Goal: Navigation & Orientation: Find specific page/section

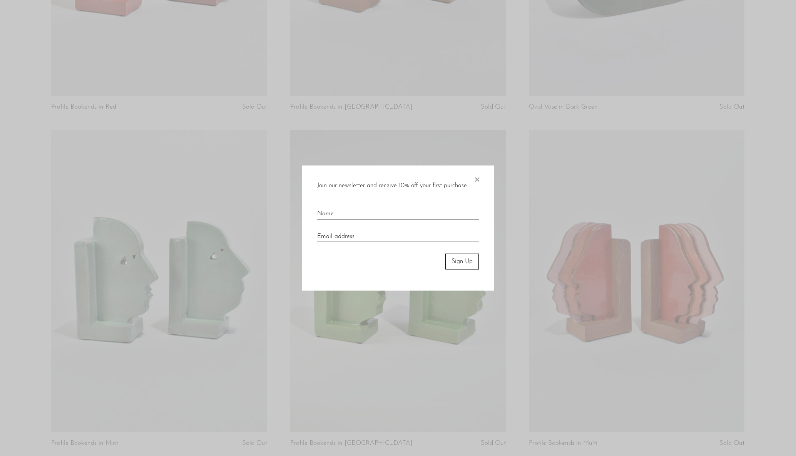
scroll to position [654, 0]
click at [478, 179] on span "×" at bounding box center [477, 177] width 8 height 25
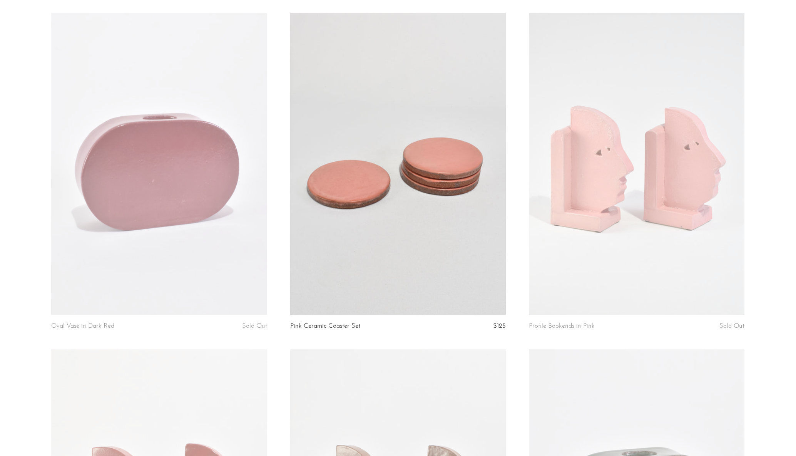
scroll to position [0, 0]
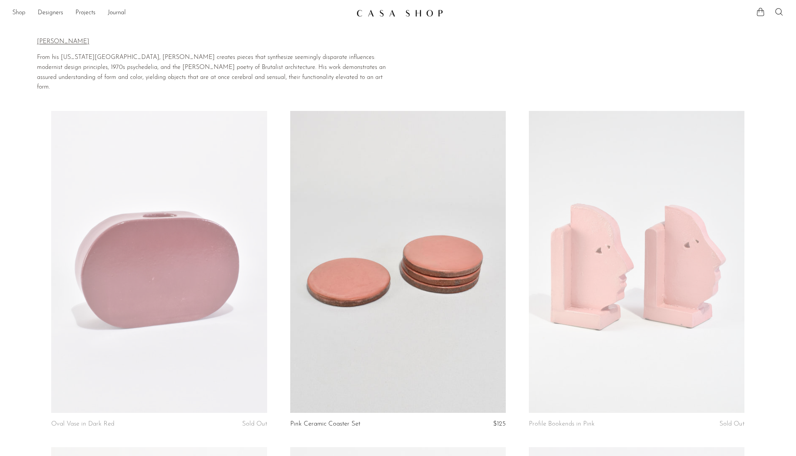
click at [20, 13] on link "Shop" at bounding box center [18, 13] width 13 height 10
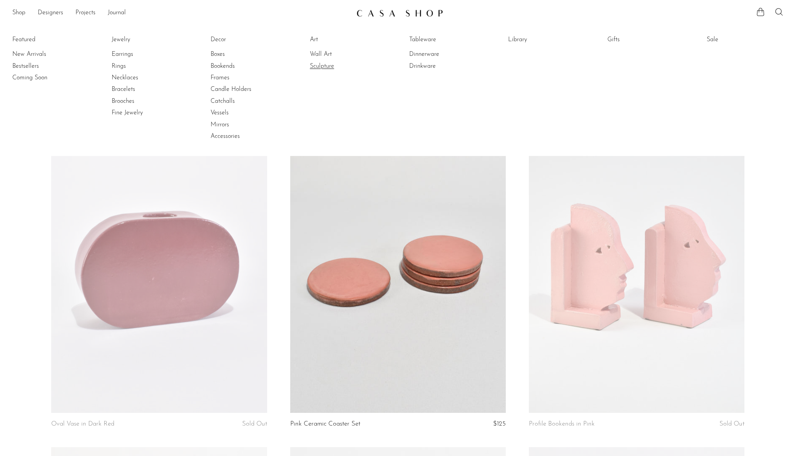
click at [326, 65] on link "Sculpture" at bounding box center [339, 66] width 58 height 8
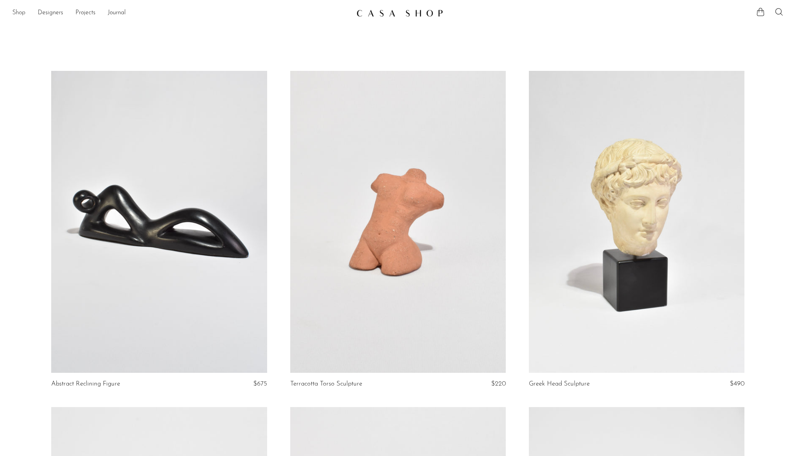
click at [19, 13] on link "Shop" at bounding box center [18, 13] width 13 height 10
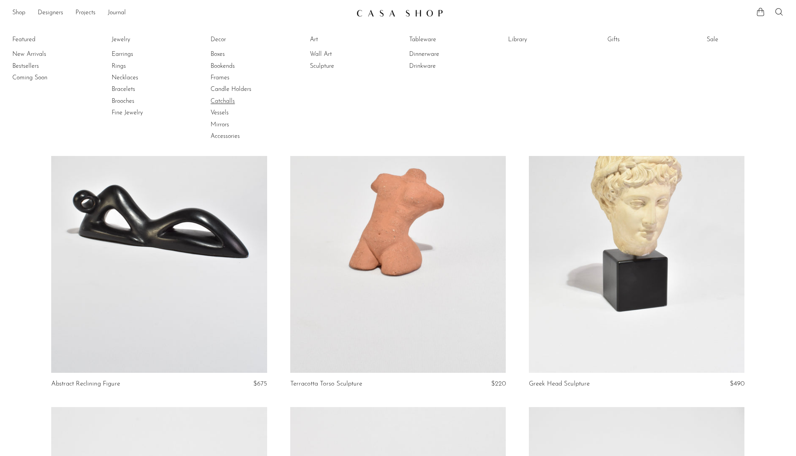
click at [217, 100] on link "Catchalls" at bounding box center [239, 101] width 58 height 8
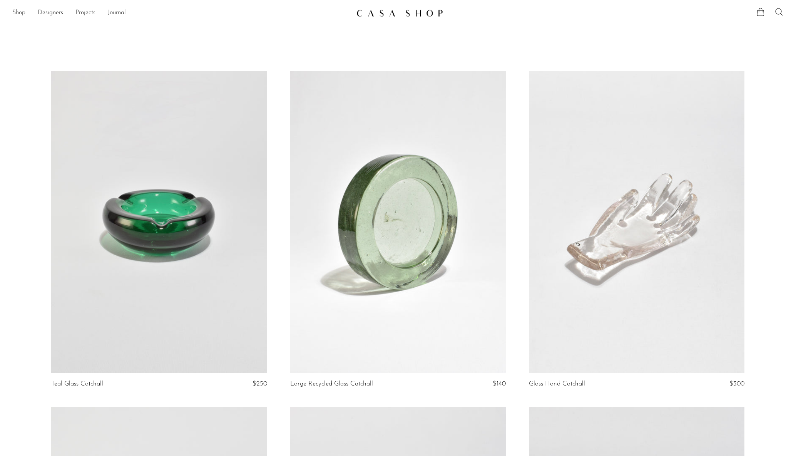
click at [19, 14] on link "Shop" at bounding box center [18, 13] width 13 height 10
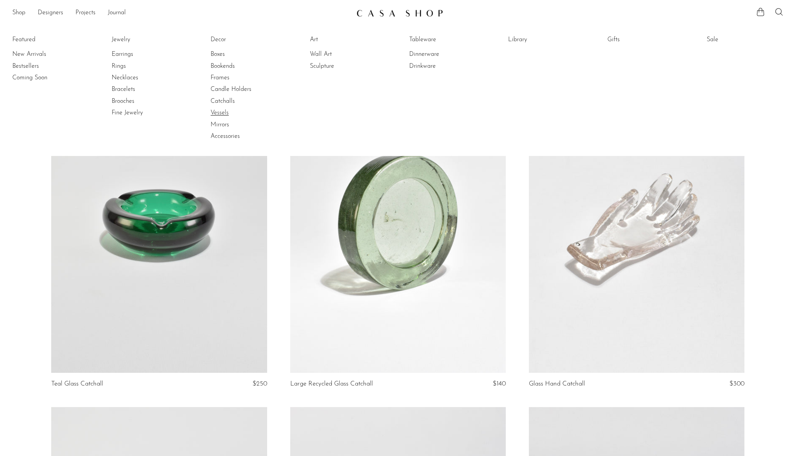
click at [217, 113] on link "Vessels" at bounding box center [239, 112] width 58 height 8
